Goal: Task Accomplishment & Management: Use online tool/utility

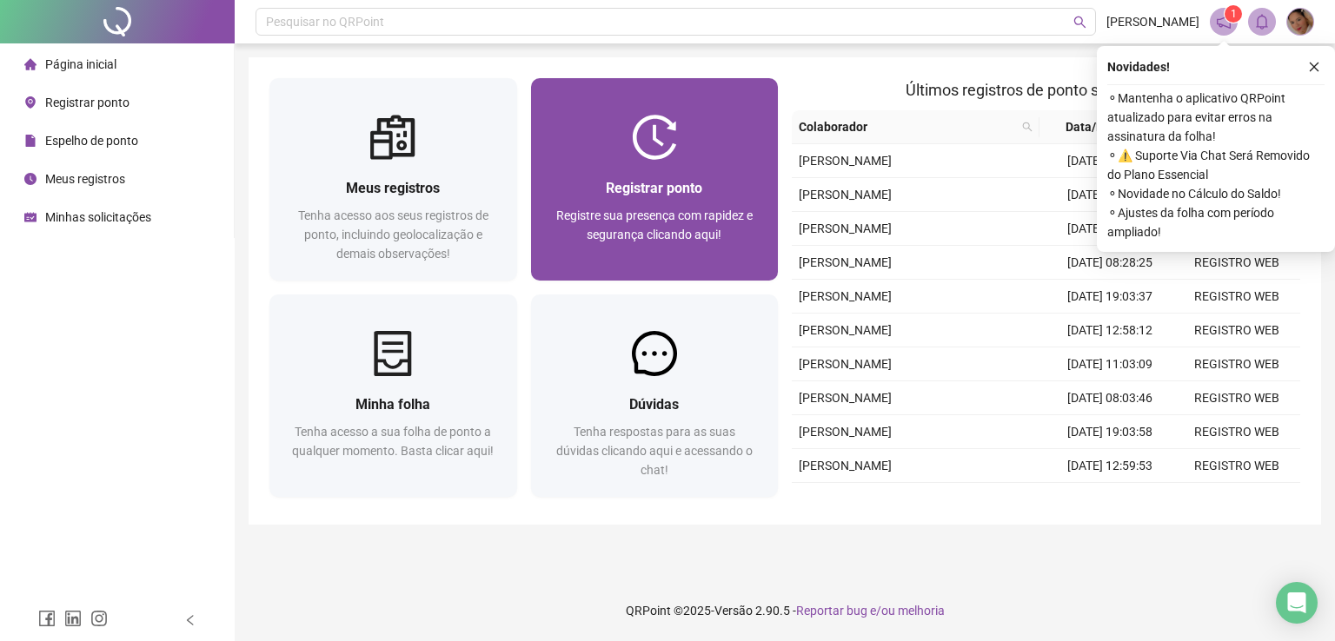
click at [655, 116] on img at bounding box center [654, 137] width 45 height 45
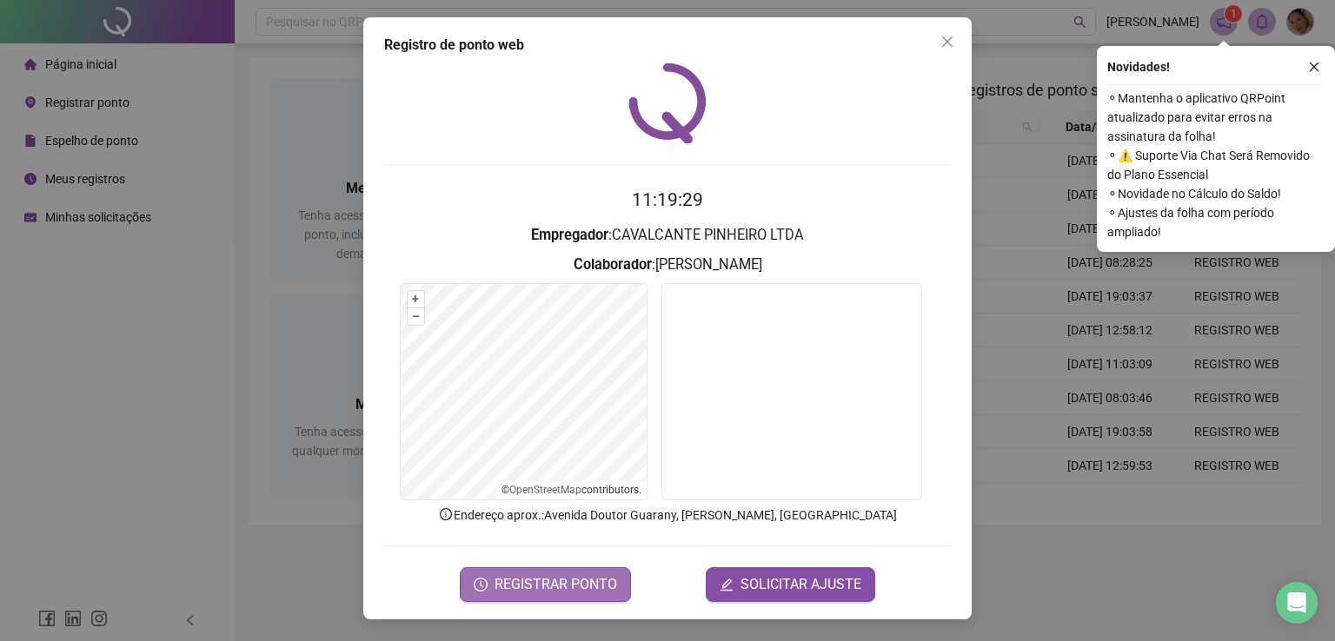
click at [583, 578] on span "REGISTRAR PONTO" at bounding box center [555, 584] width 123 height 21
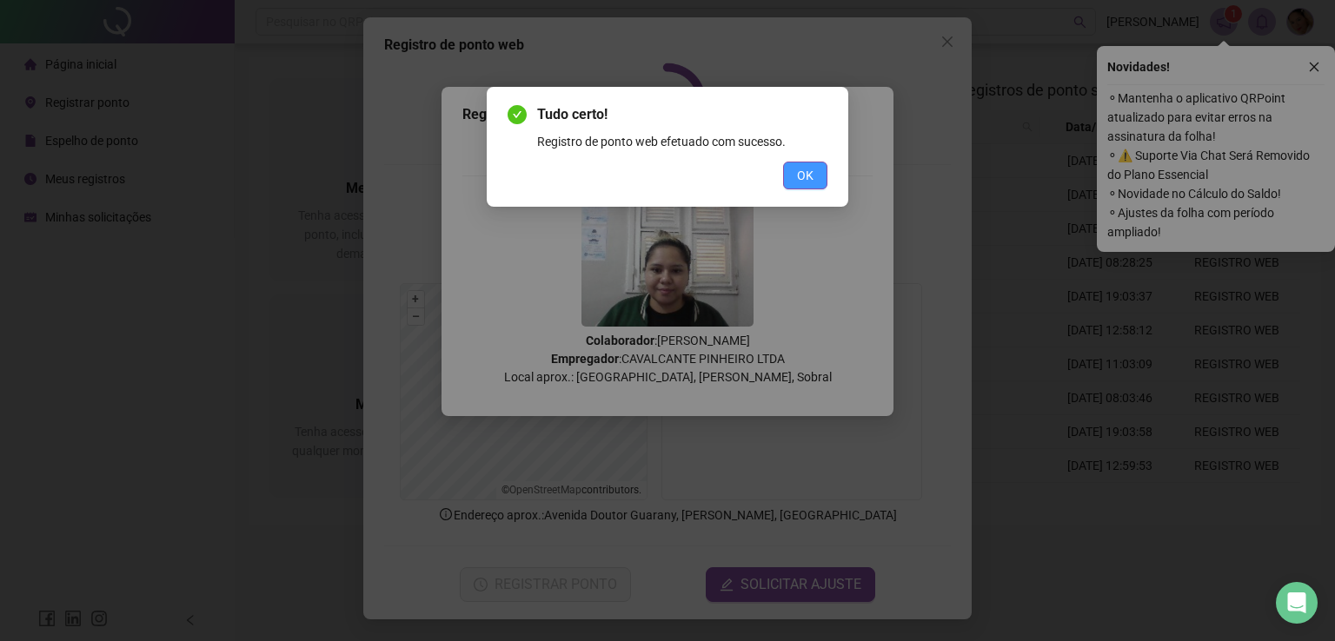
click at [812, 176] on span "OK" at bounding box center [805, 175] width 17 height 19
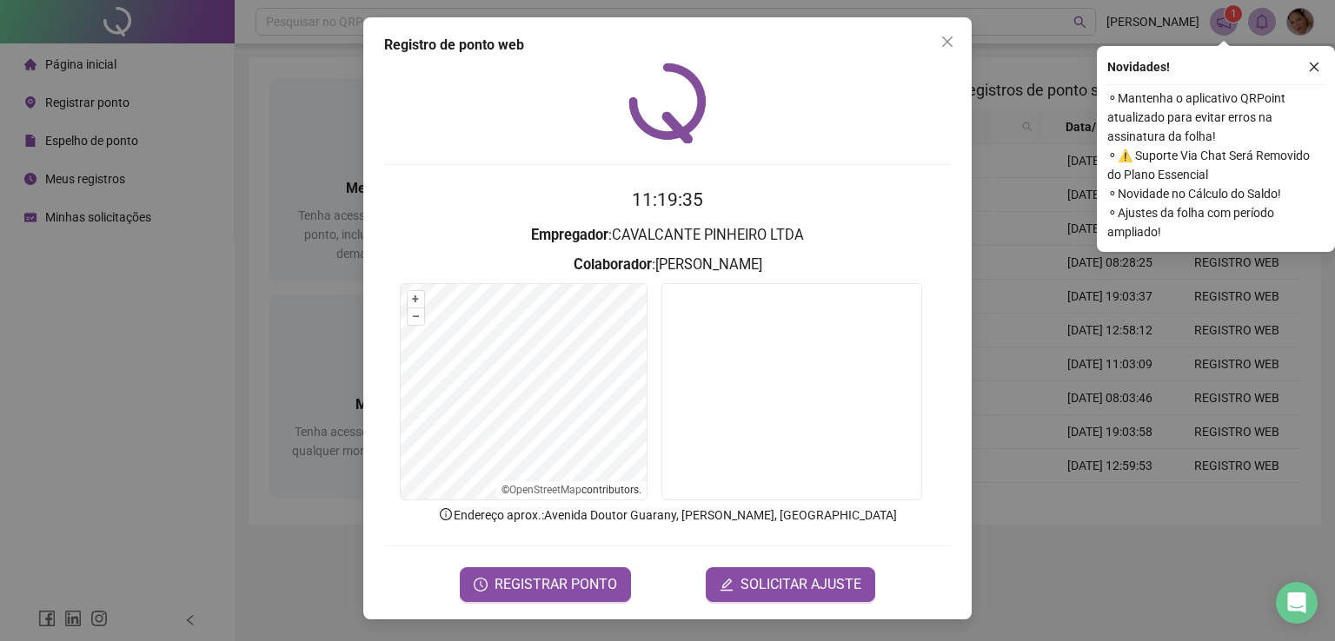
click at [957, 36] on span "Close" at bounding box center [947, 42] width 28 height 14
